Goal: Find contact information: Obtain details needed to contact an individual or organization

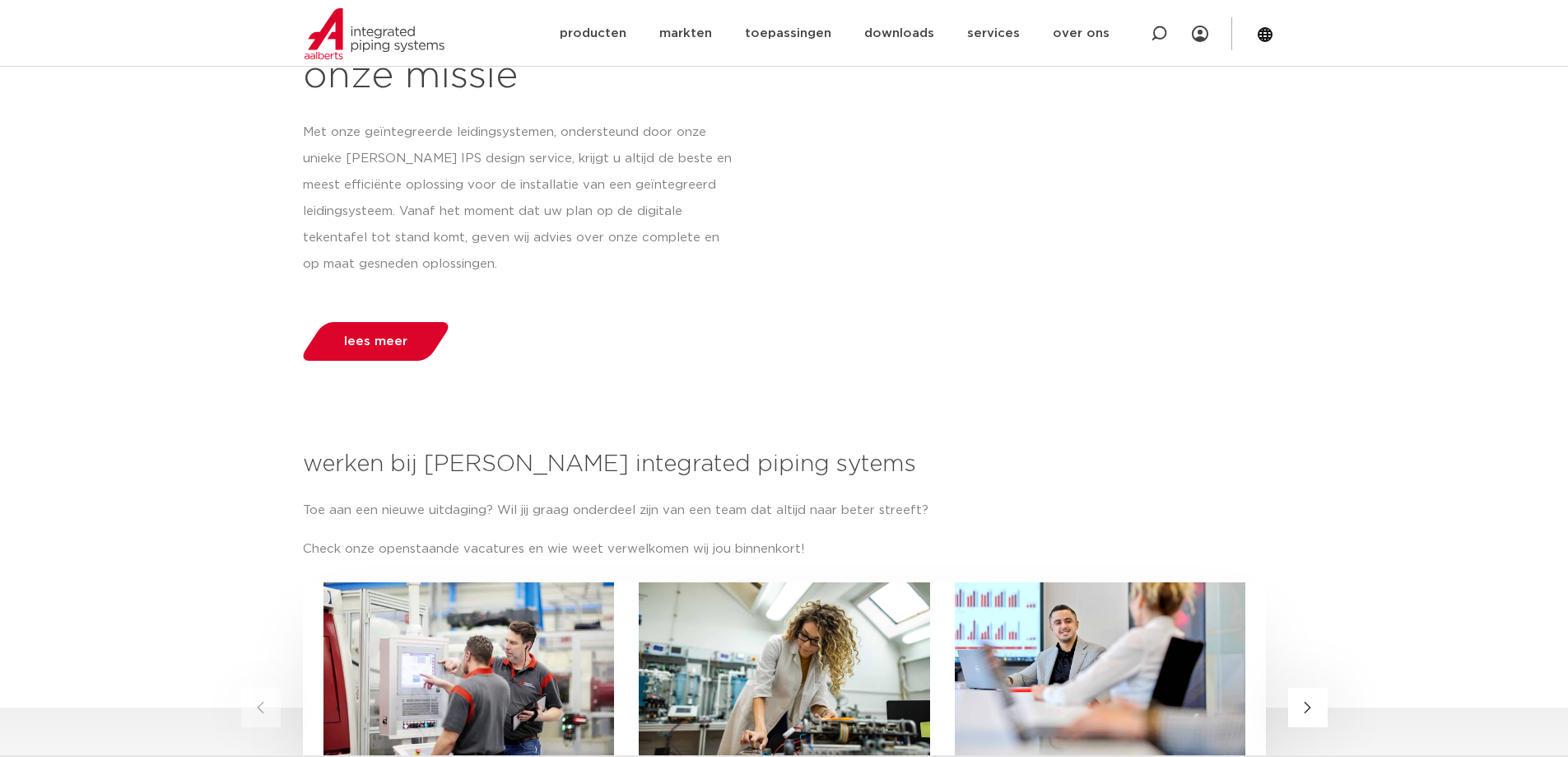
scroll to position [1811, 0]
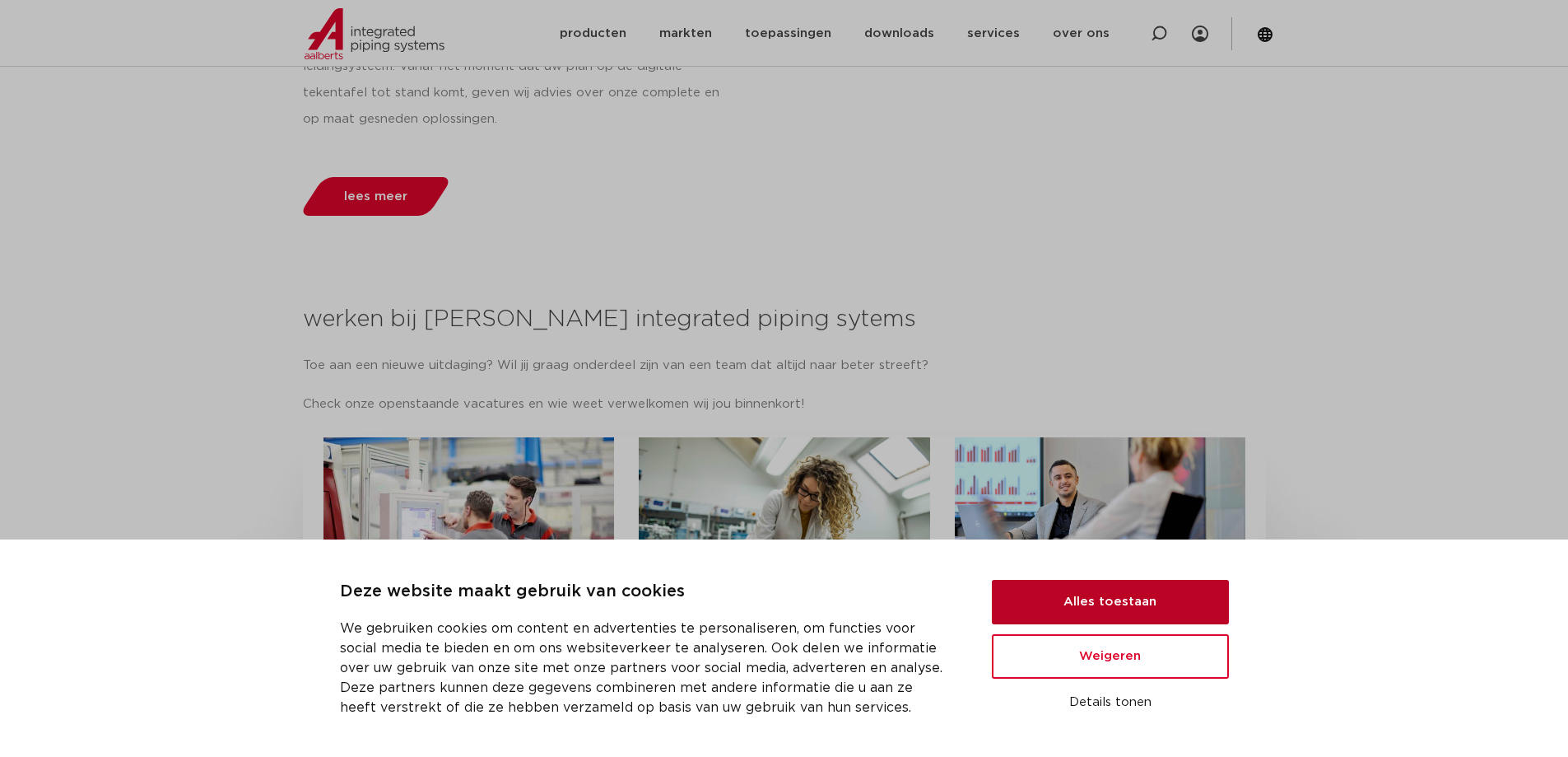
drag, startPoint x: 1214, startPoint y: 603, endPoint x: 1258, endPoint y: 576, distance: 51.6
click at [1214, 603] on button "Alles toestaan" at bounding box center [1110, 601] width 237 height 44
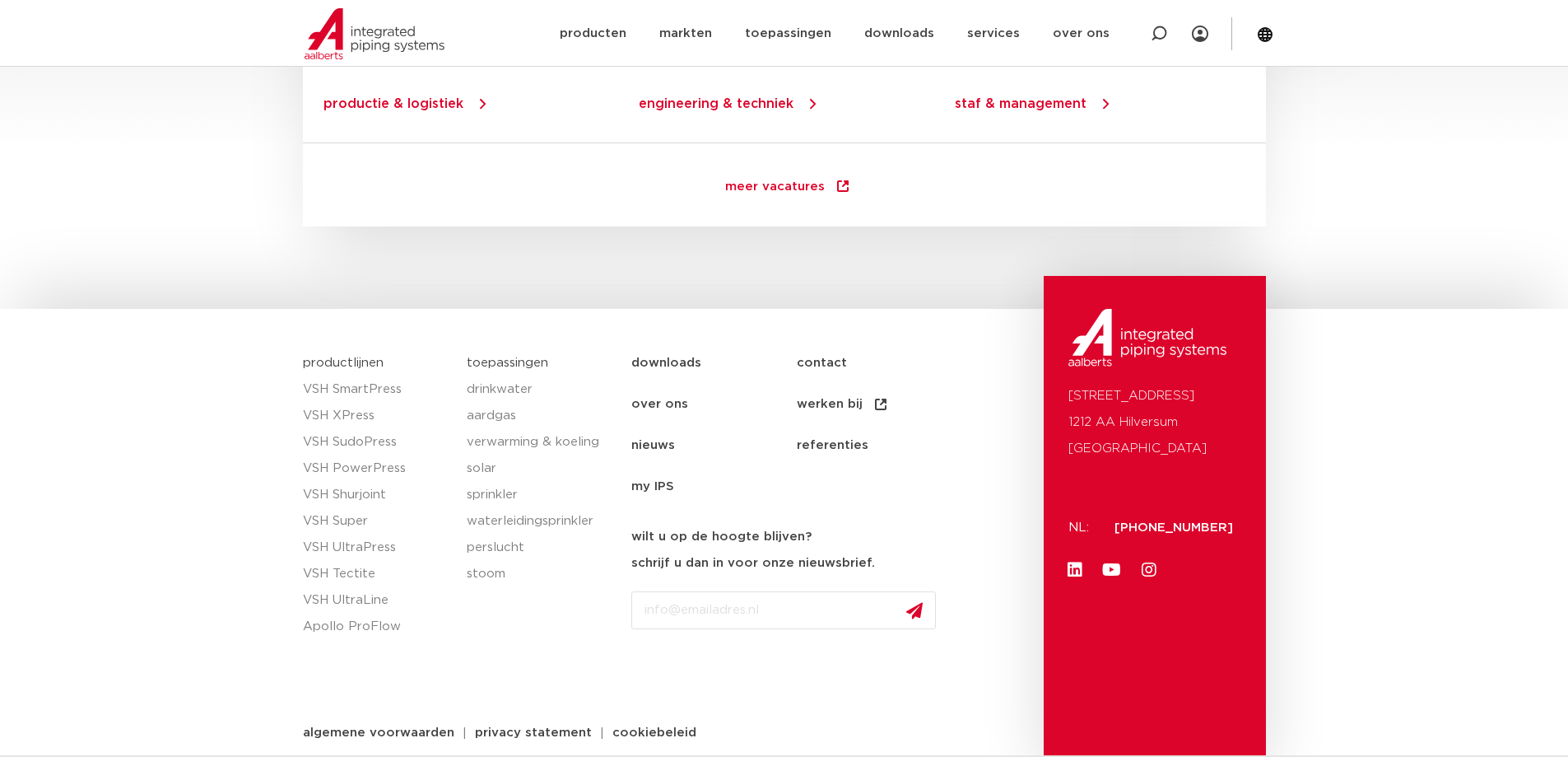
scroll to position [2369, 0]
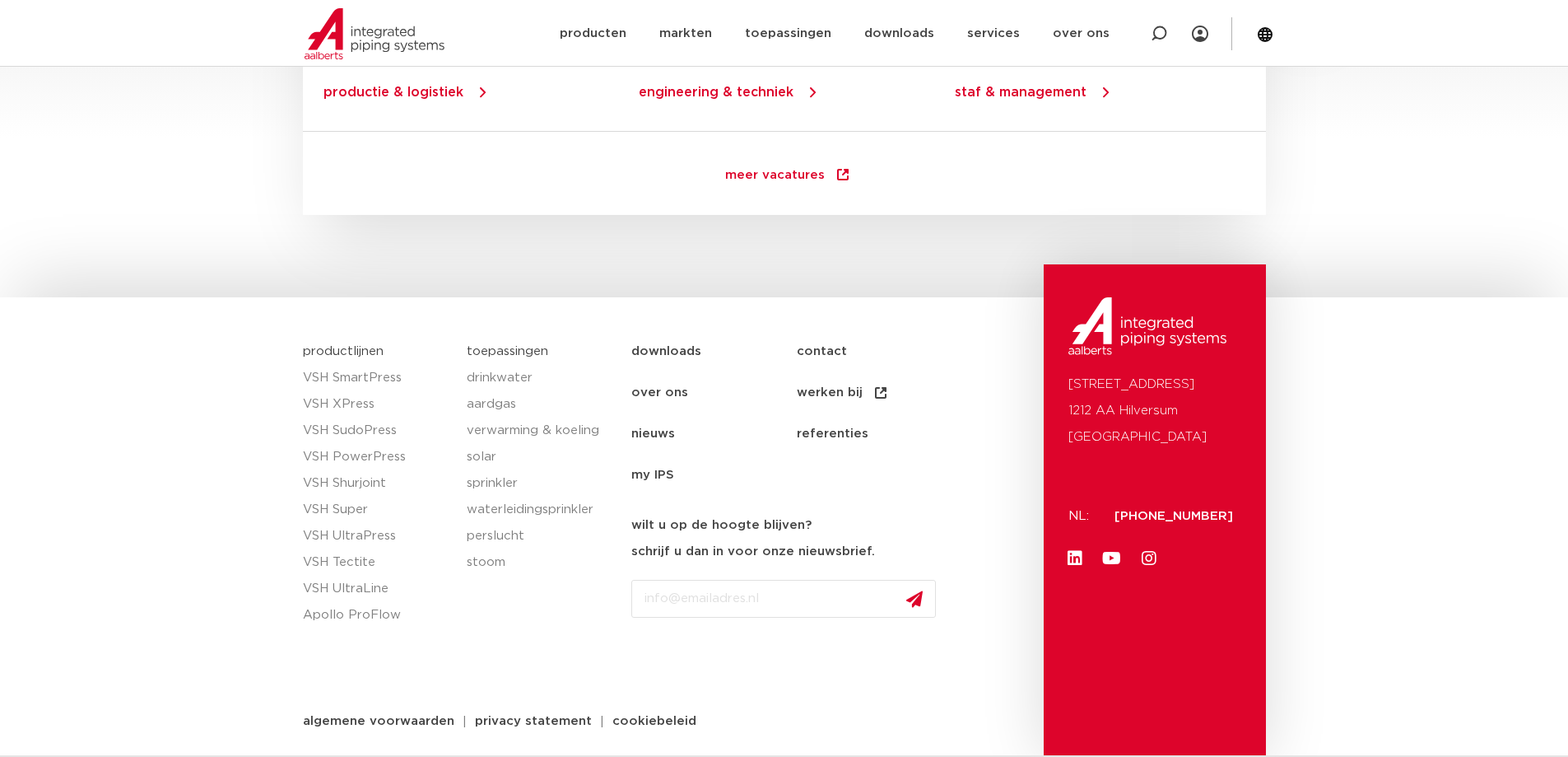
drag, startPoint x: 1235, startPoint y: 519, endPoint x: 1121, endPoint y: 519, distance: 114.0
click at [1121, 519] on div "[STREET_ADDRESS]: [PHONE_NUMBER] Linkedin Youtube Instagram" at bounding box center [1154, 510] width 222 height 492
click at [1362, 431] on section "productlijnen VSH SmartPress VSH XPress VSH SudoPress VSH PowerPress VSH Shurjo…" at bounding box center [784, 526] width 1568 height 459
drag, startPoint x: 1242, startPoint y: 514, endPoint x: 1116, endPoint y: 521, distance: 126.2
click at [1116, 521] on div "[STREET_ADDRESS]: [PHONE_NUMBER] Linkedin Youtube Instagram" at bounding box center [1154, 510] width 222 height 492
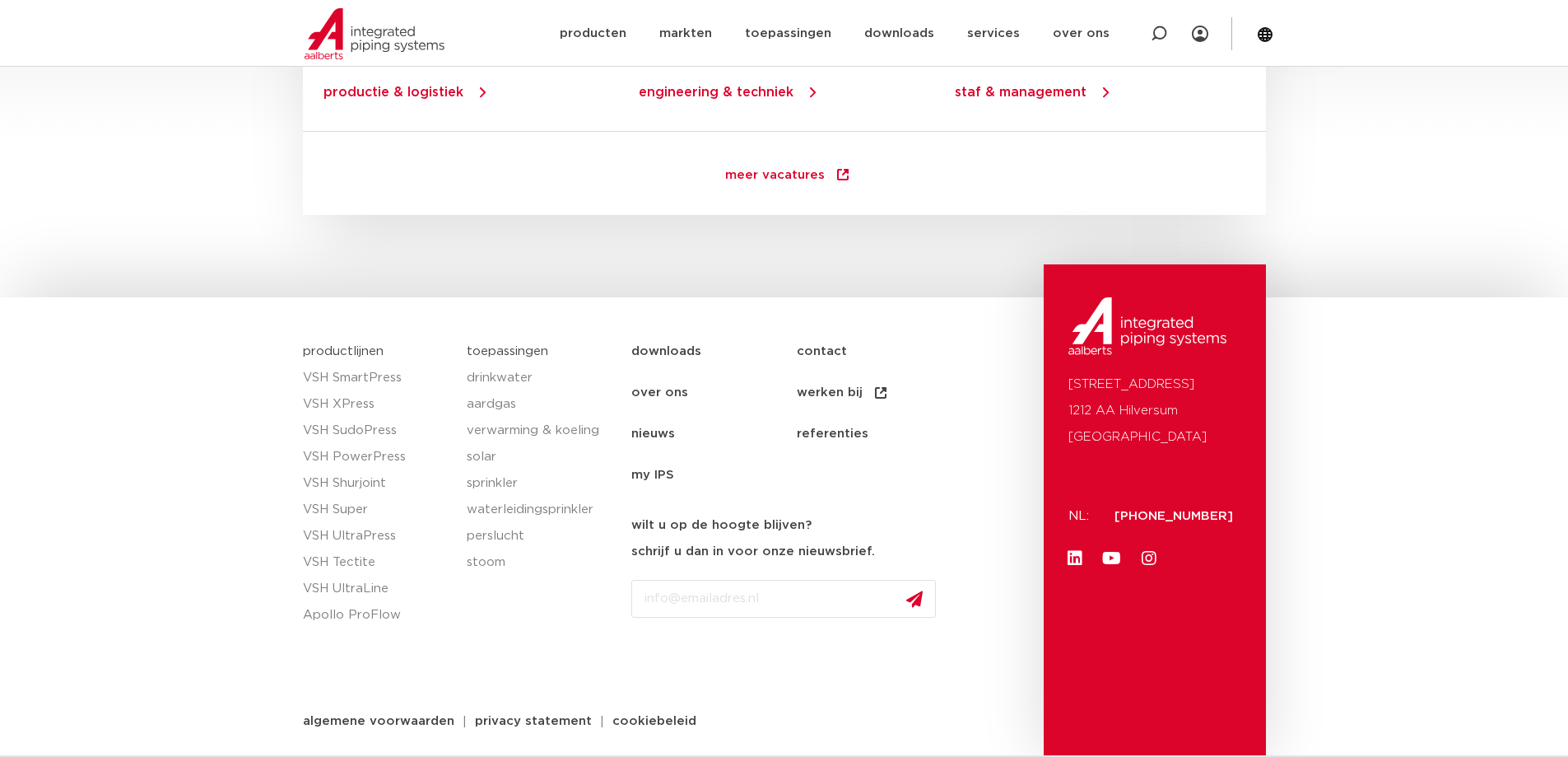
copy span "[PHONE_NUMBER]"
click at [405, 37] on img at bounding box center [374, 34] width 140 height 51
click at [843, 350] on link "contact" at bounding box center [880, 352] width 165 height 41
